Goal: Task Accomplishment & Management: Use online tool/utility

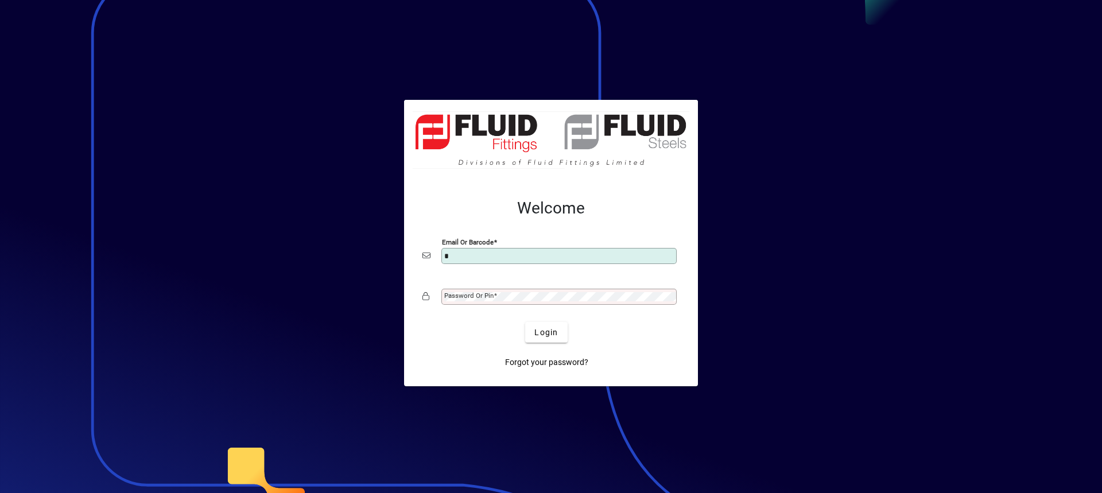
type input "**********"
click at [462, 296] on mat-label "Password or Pin" at bounding box center [468, 296] width 49 height 8
click at [525, 322] on button "Login" at bounding box center [546, 332] width 42 height 21
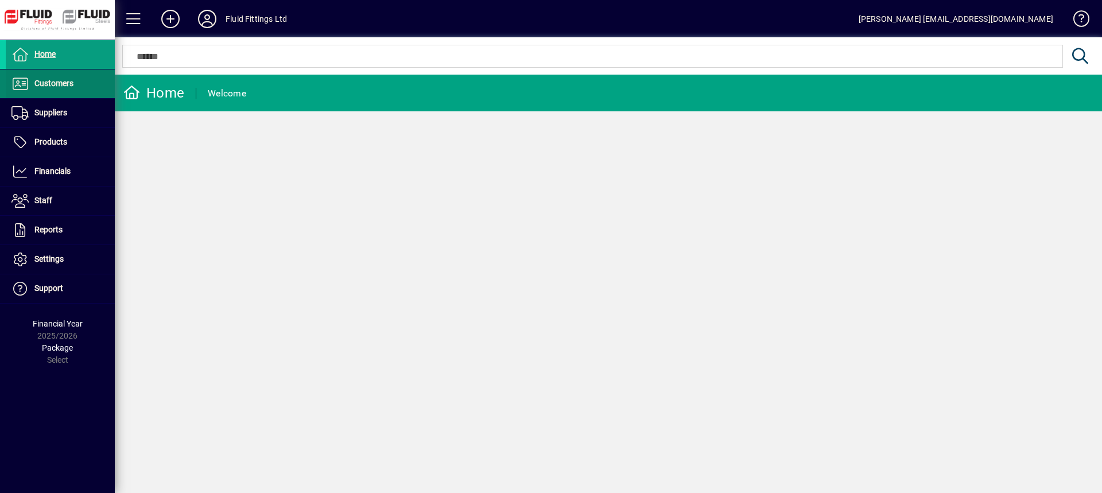
click at [88, 85] on span at bounding box center [60, 84] width 109 height 28
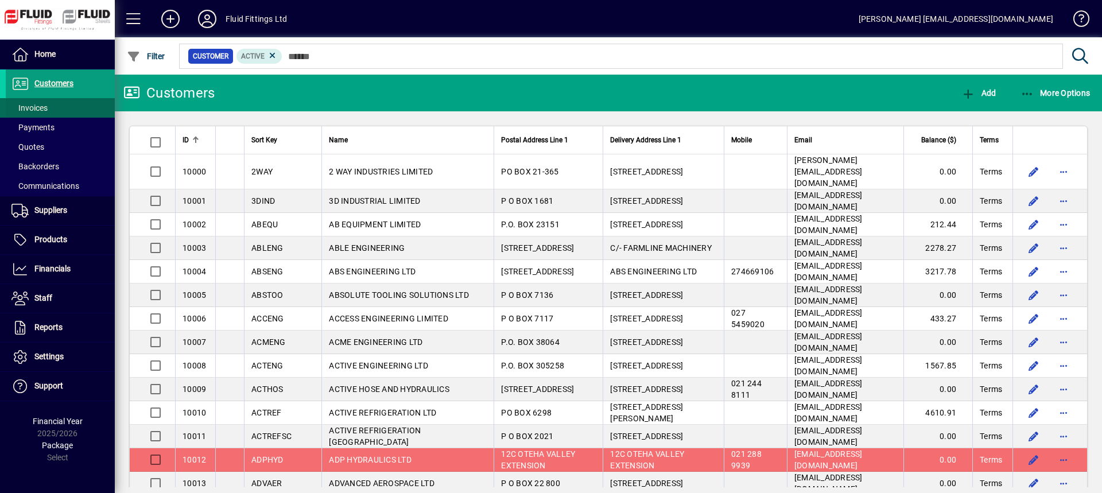
click at [41, 106] on span "Invoices" at bounding box center [29, 107] width 36 height 9
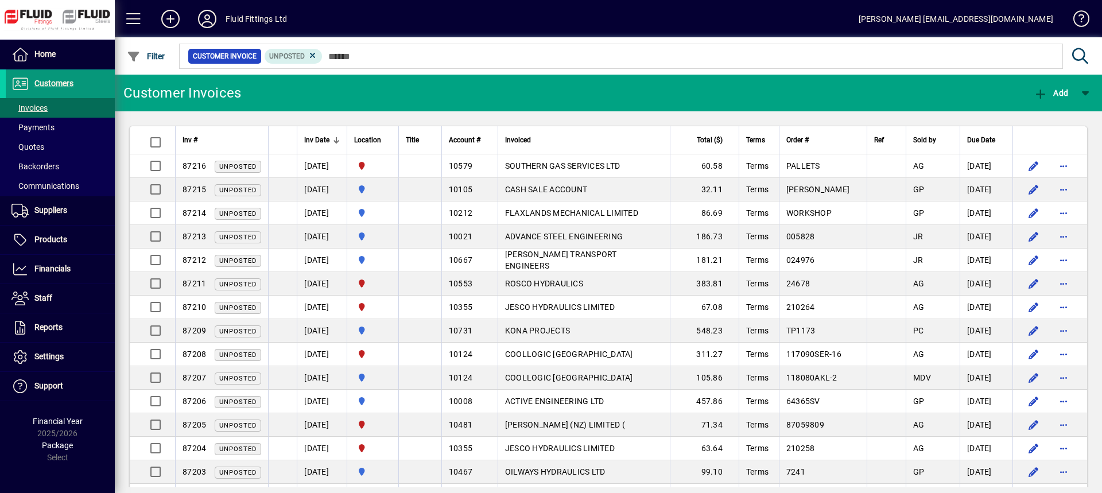
click at [72, 88] on span "Customers" at bounding box center [53, 83] width 39 height 9
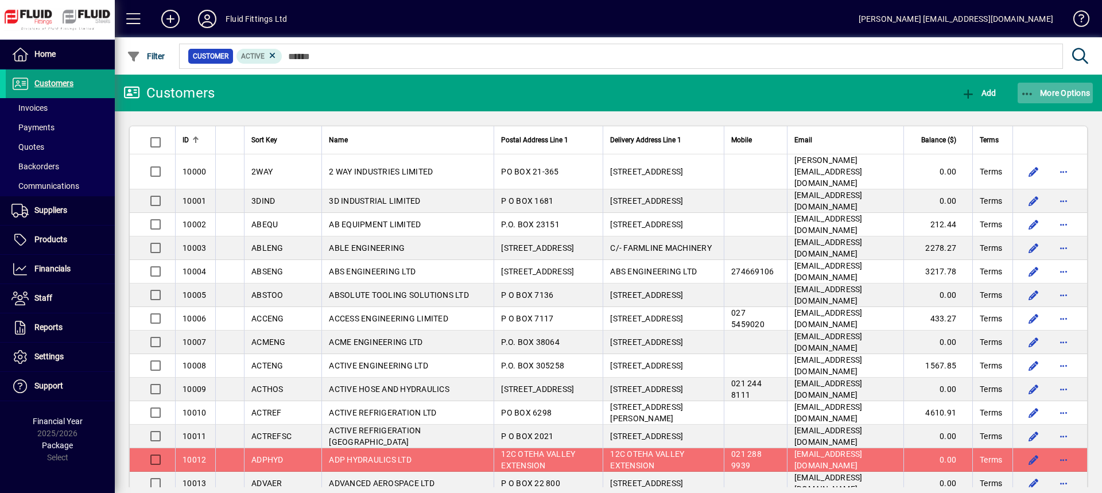
click at [1061, 87] on span "button" at bounding box center [1056, 93] width 76 height 28
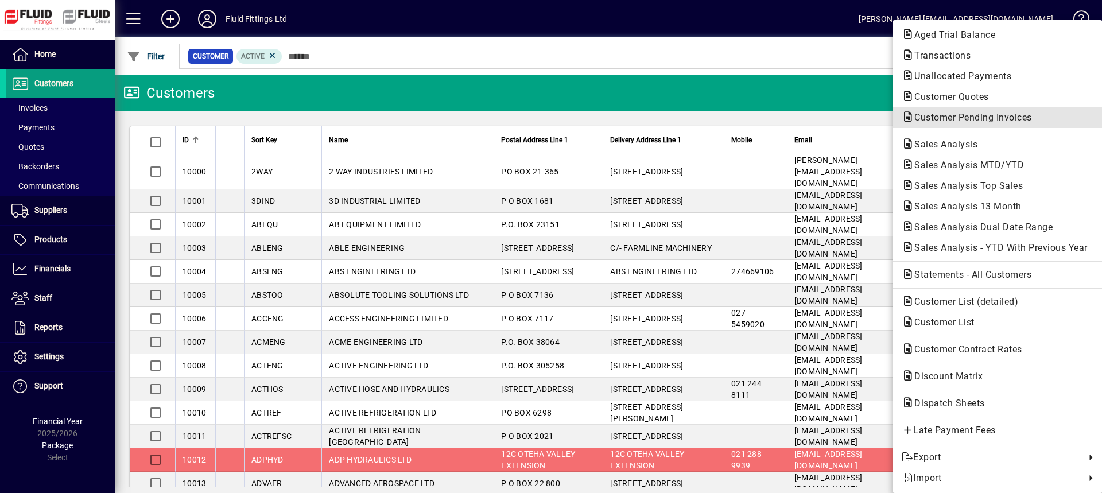
drag, startPoint x: 969, startPoint y: 119, endPoint x: 958, endPoint y: 125, distance: 13.1
click at [969, 118] on span "Customer Pending Invoices" at bounding box center [970, 117] width 136 height 11
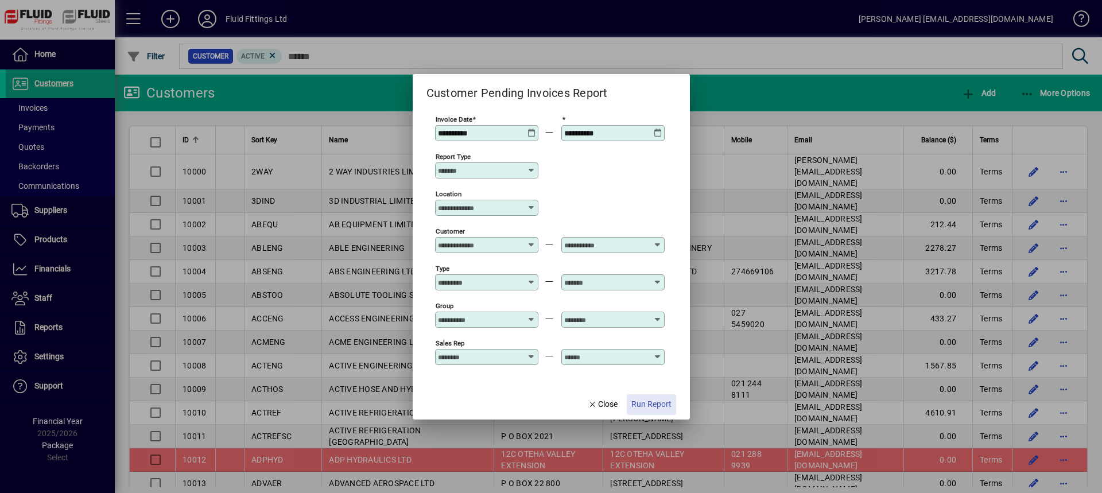
click at [660, 406] on span "Run Report" at bounding box center [652, 404] width 40 height 12
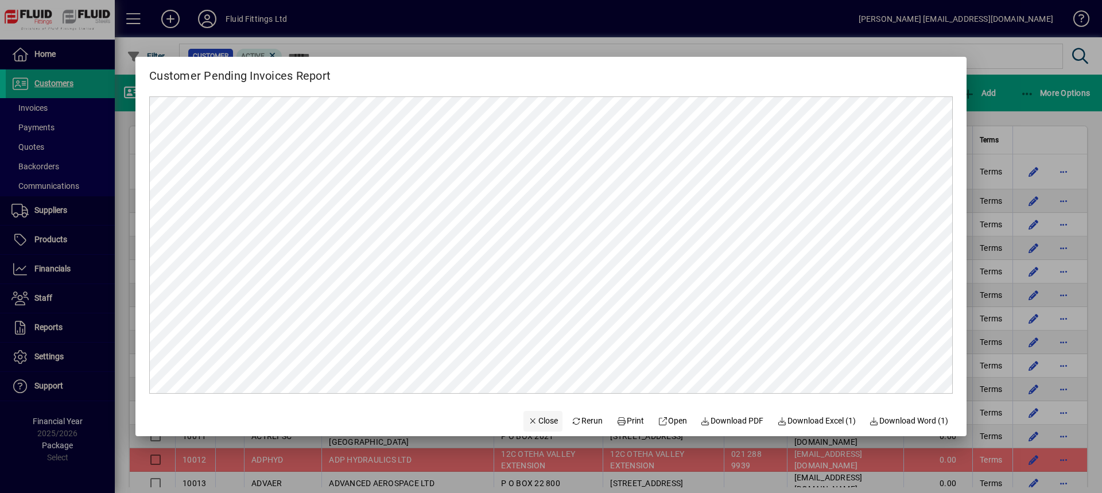
click at [539, 417] on span "Close" at bounding box center [543, 421] width 30 height 12
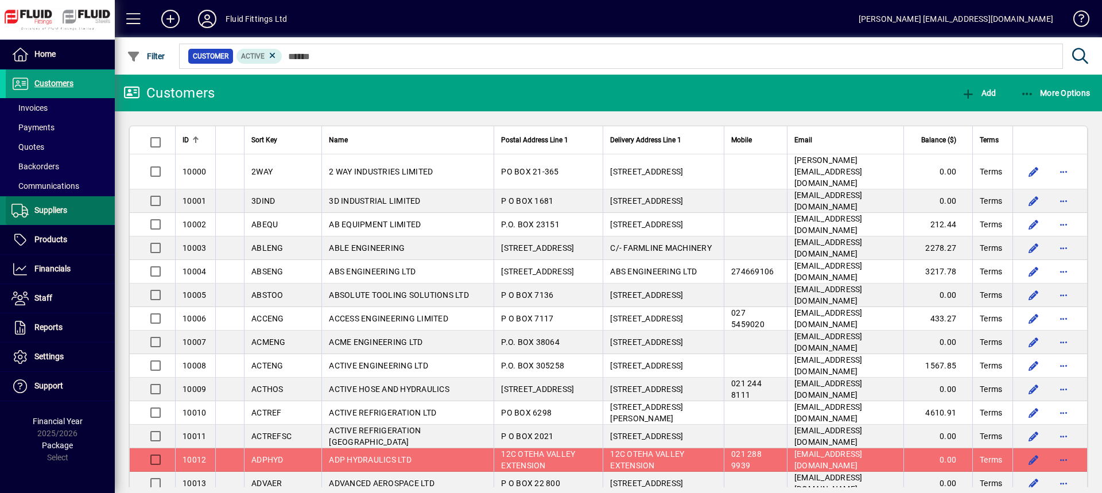
click at [70, 211] on span at bounding box center [60, 211] width 109 height 28
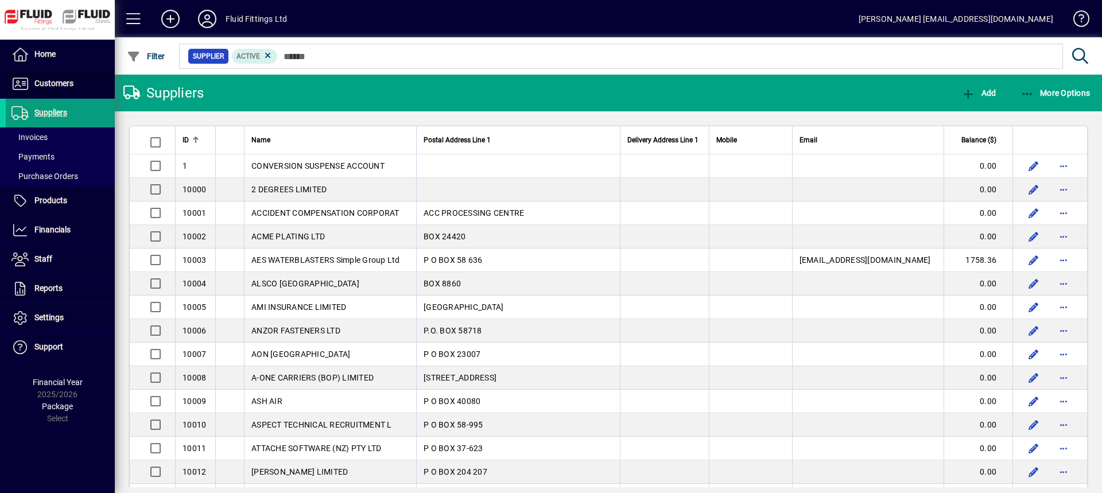
click at [56, 78] on span "Customers" at bounding box center [40, 84] width 68 height 14
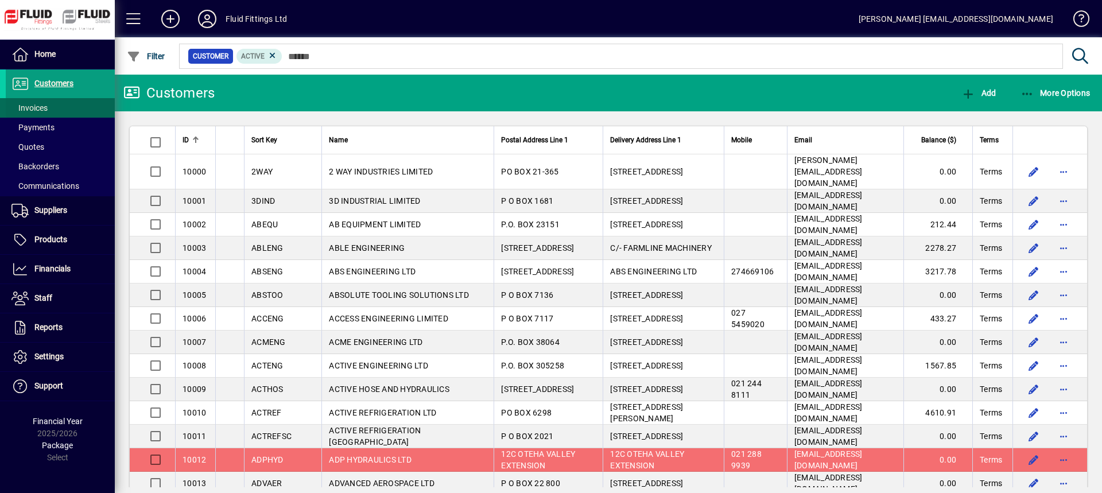
click at [32, 110] on span "Invoices" at bounding box center [29, 107] width 36 height 9
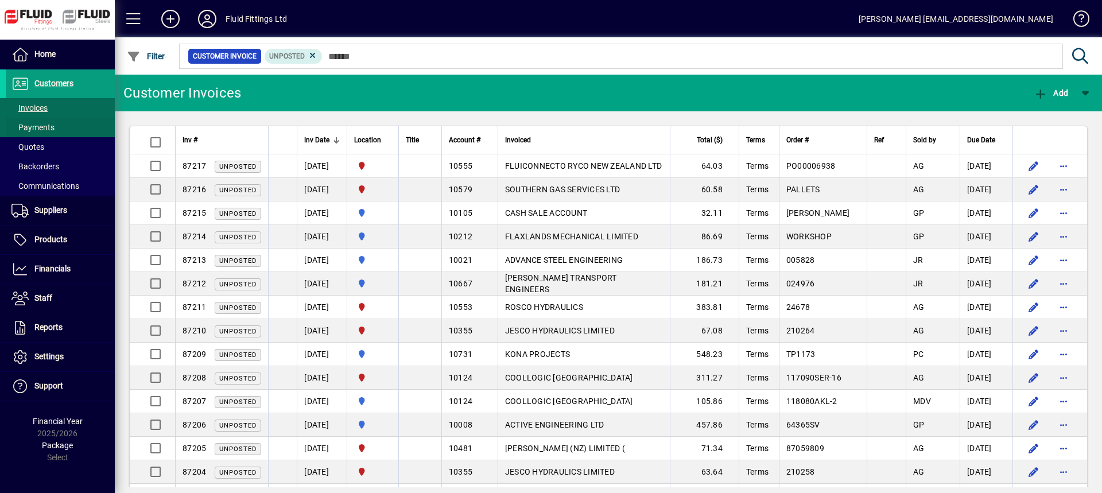
click at [41, 123] on span "Payments" at bounding box center [32, 127] width 43 height 9
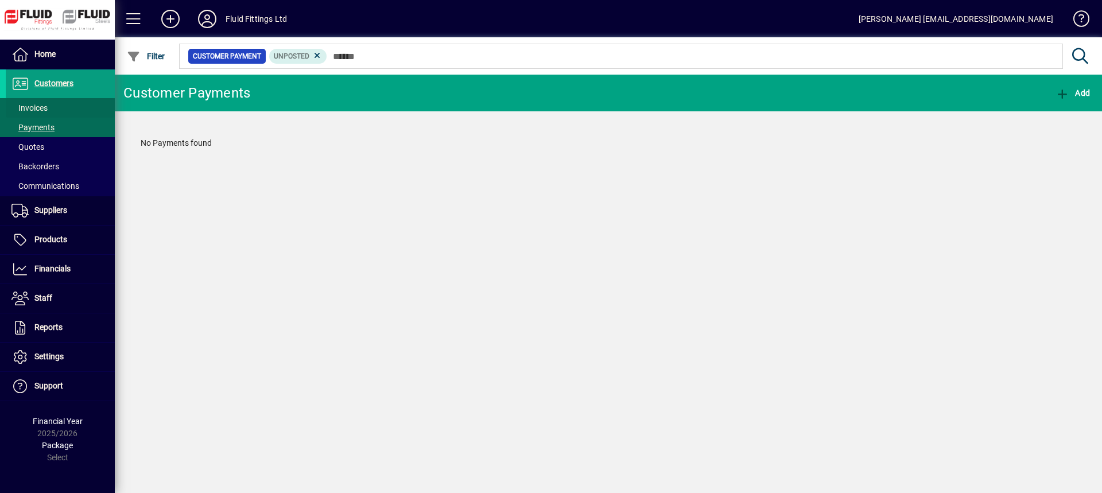
click at [39, 111] on span "Invoices" at bounding box center [29, 107] width 36 height 9
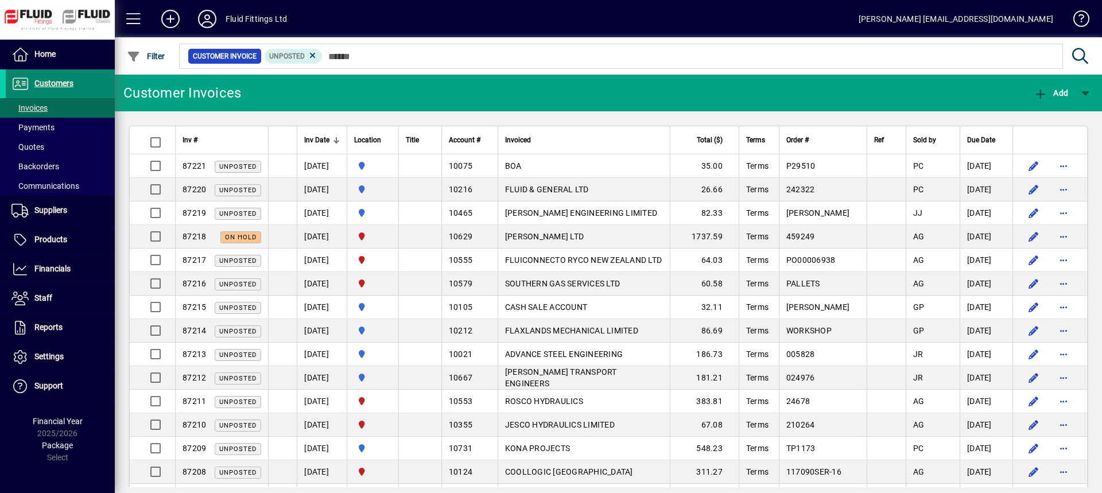
click at [73, 79] on span "Customers" at bounding box center [53, 83] width 39 height 9
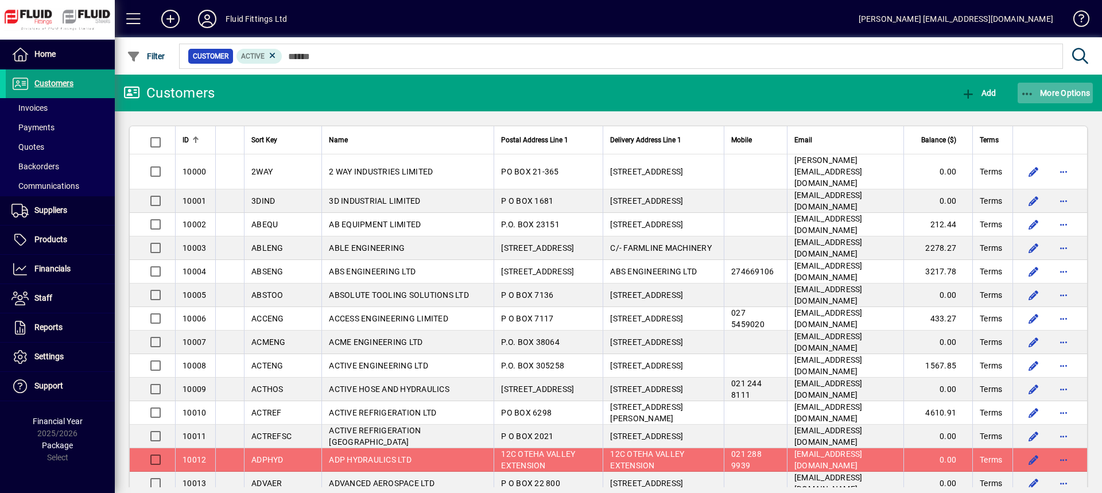
click at [1049, 85] on span "button" at bounding box center [1056, 93] width 76 height 28
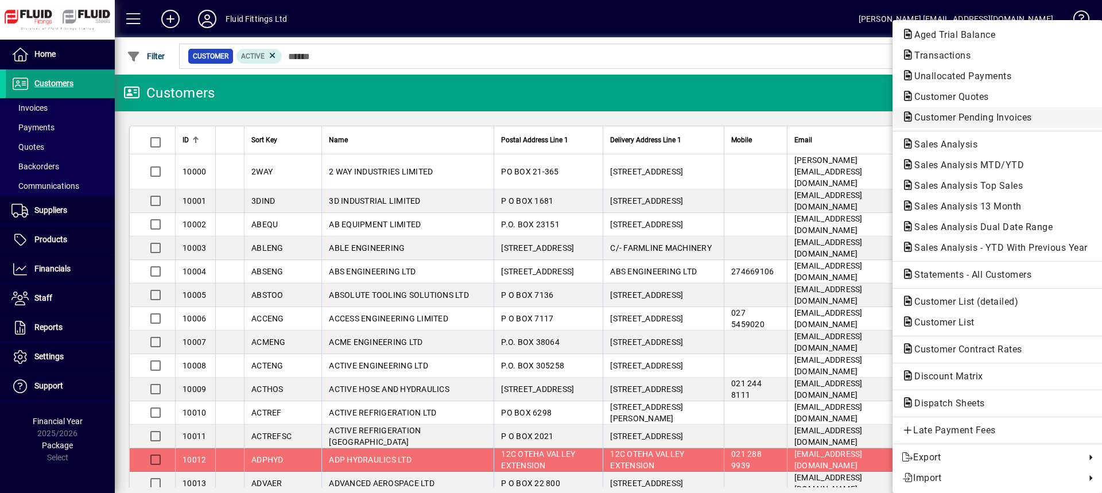
click at [974, 113] on span "Customer Pending Invoices" at bounding box center [970, 117] width 136 height 11
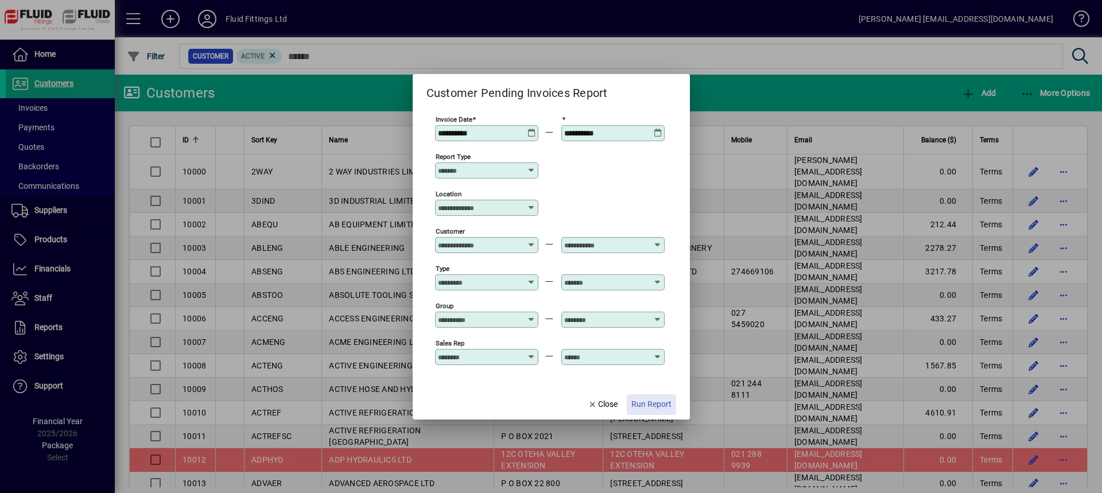
click at [655, 405] on span "Run Report" at bounding box center [652, 404] width 40 height 12
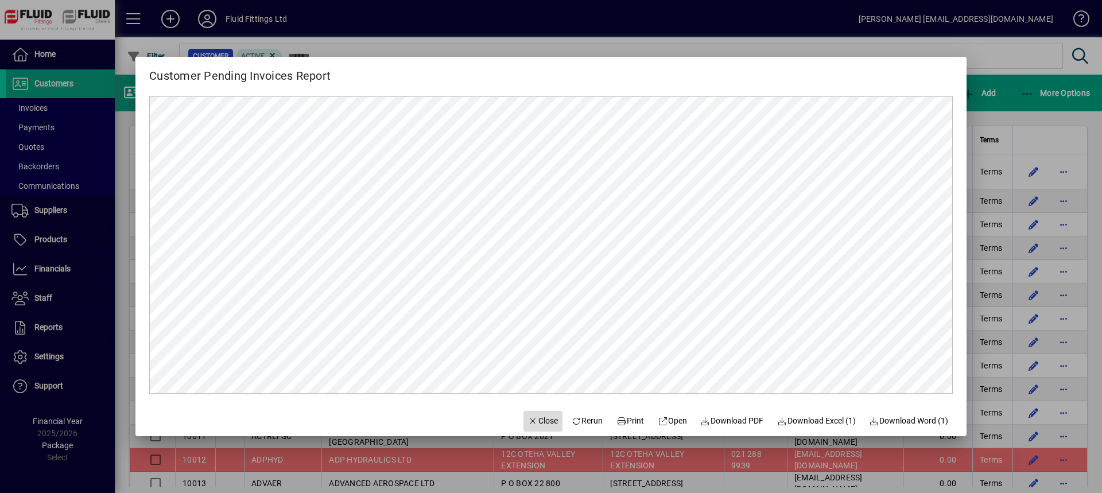
click at [538, 424] on span "Close" at bounding box center [543, 421] width 30 height 12
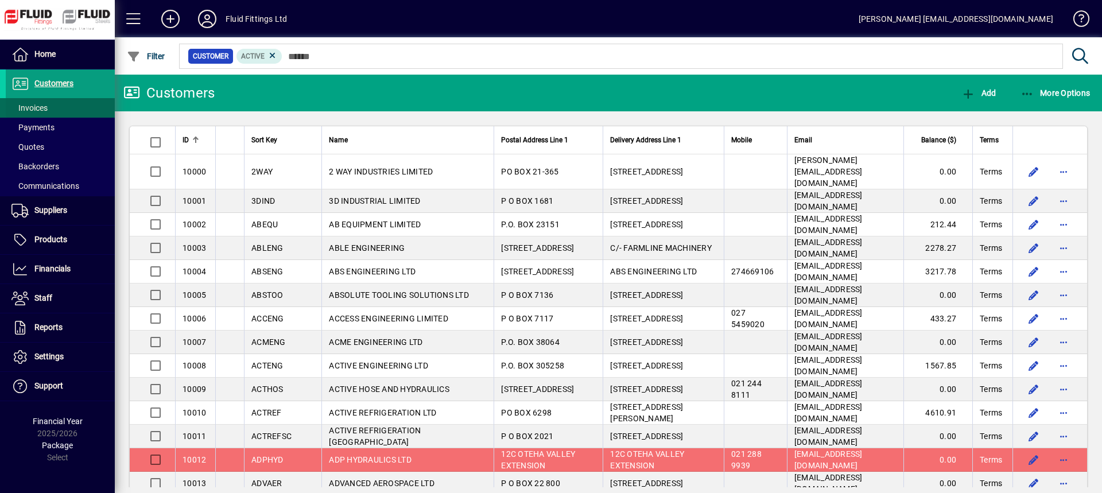
click at [45, 103] on span "Invoices" at bounding box center [27, 108] width 42 height 12
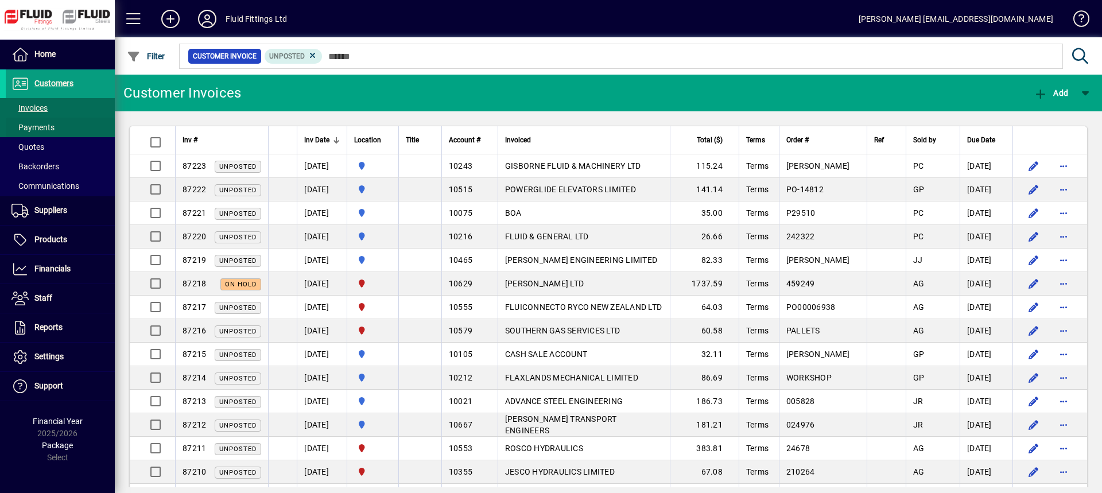
click at [33, 127] on span "Payments" at bounding box center [32, 127] width 43 height 9
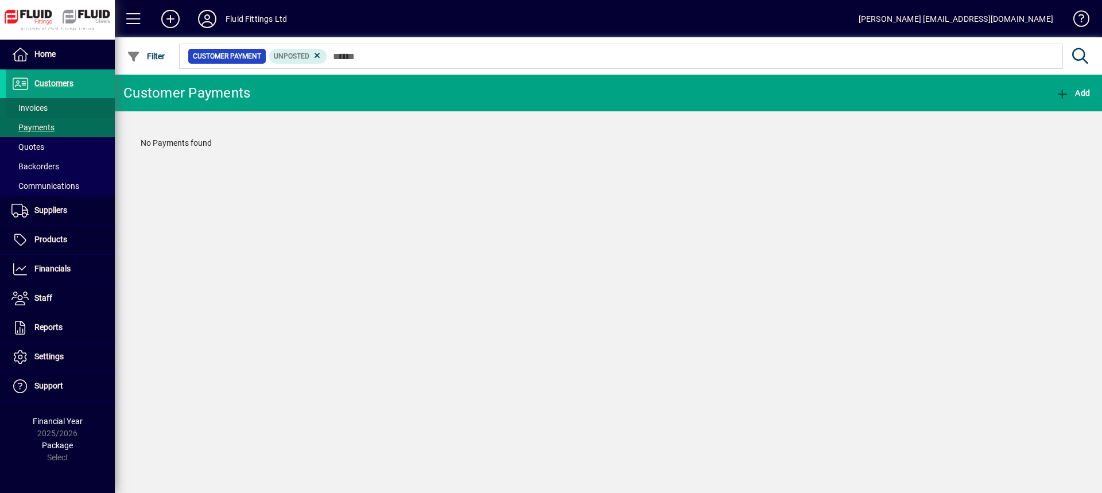
click at [36, 111] on span "Invoices" at bounding box center [29, 107] width 36 height 9
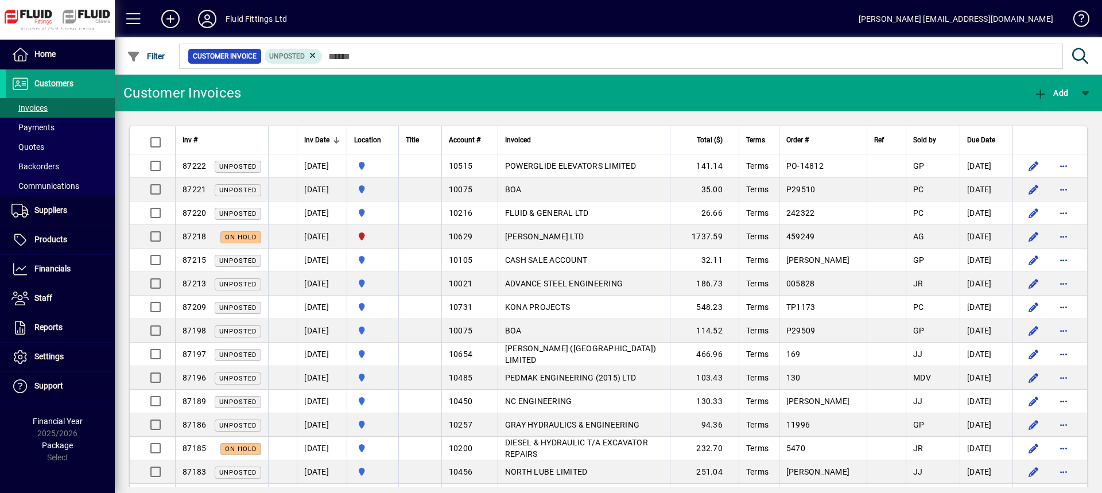
click at [206, 18] on icon at bounding box center [207, 19] width 23 height 18
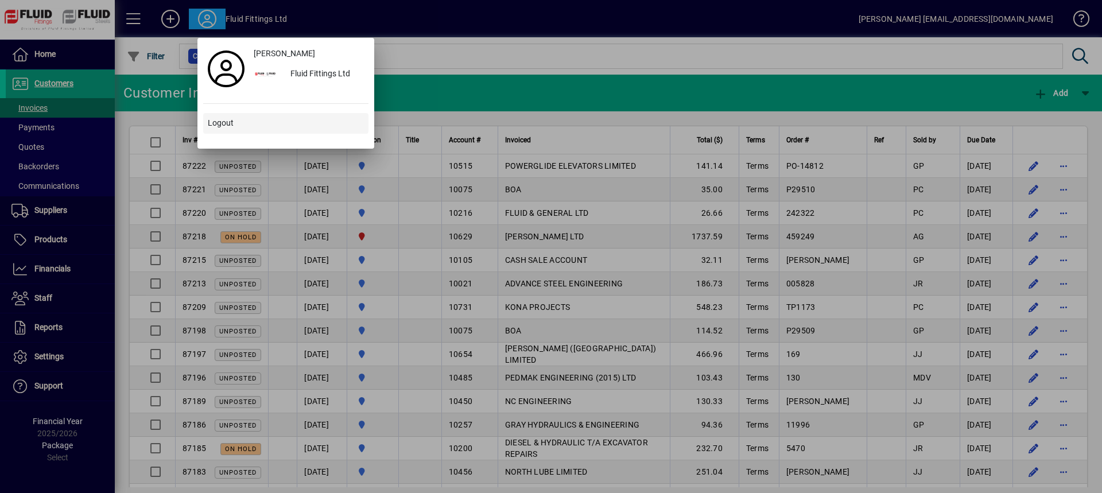
drag, startPoint x: 235, startPoint y: 127, endPoint x: 246, endPoint y: 128, distance: 11.5
click at [235, 127] on span at bounding box center [285, 124] width 165 height 28
